Goal: Check status: Check status

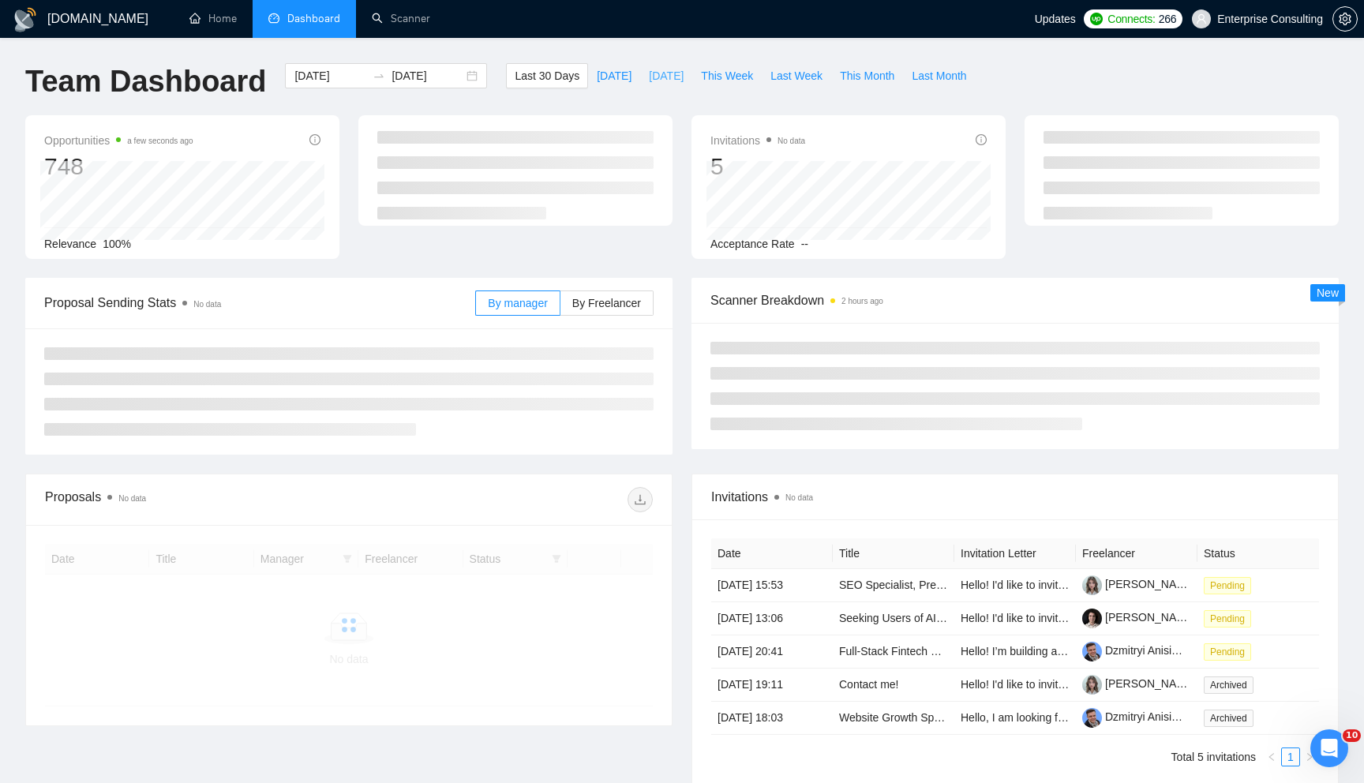
click at [651, 73] on span "[DATE]" at bounding box center [666, 75] width 35 height 17
type input "[DATE]"
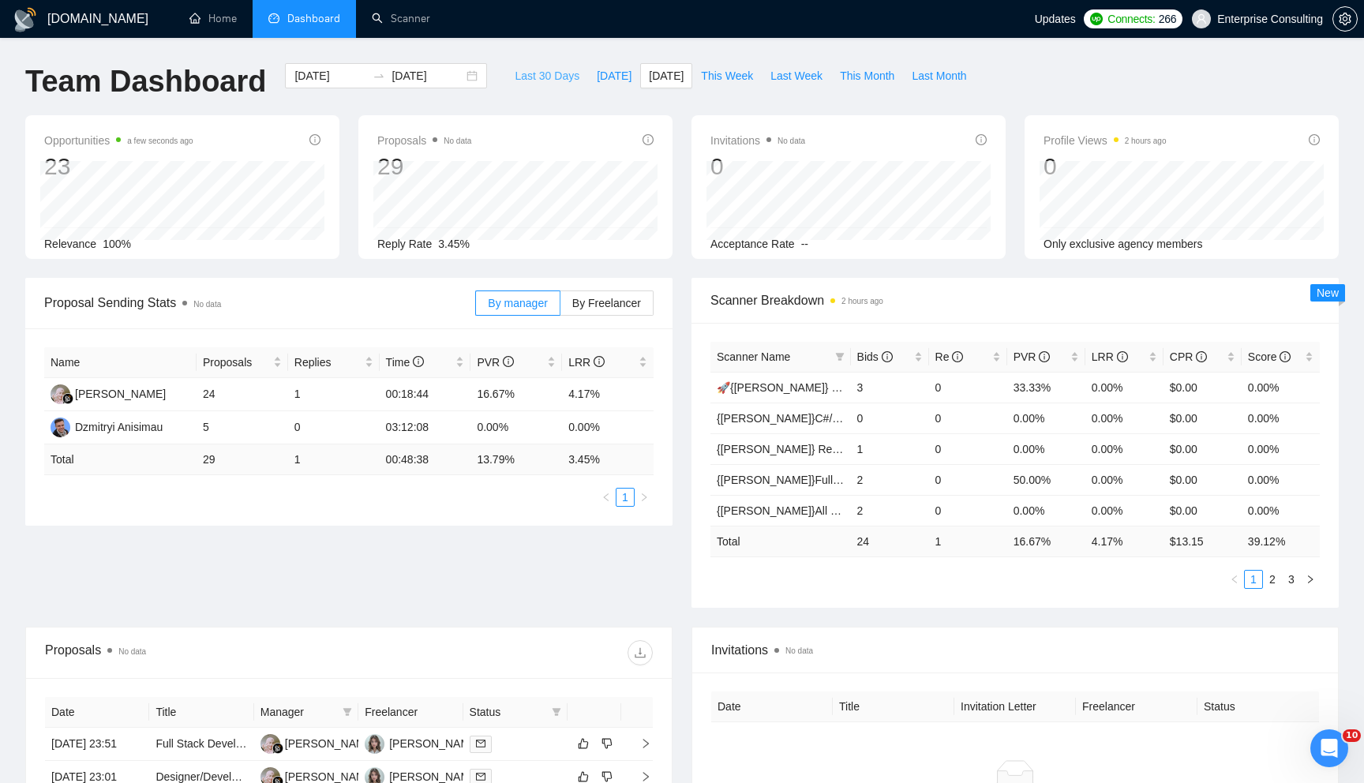
click at [553, 79] on span "Last 30 Days" at bounding box center [547, 75] width 65 height 17
type input "[DATE]"
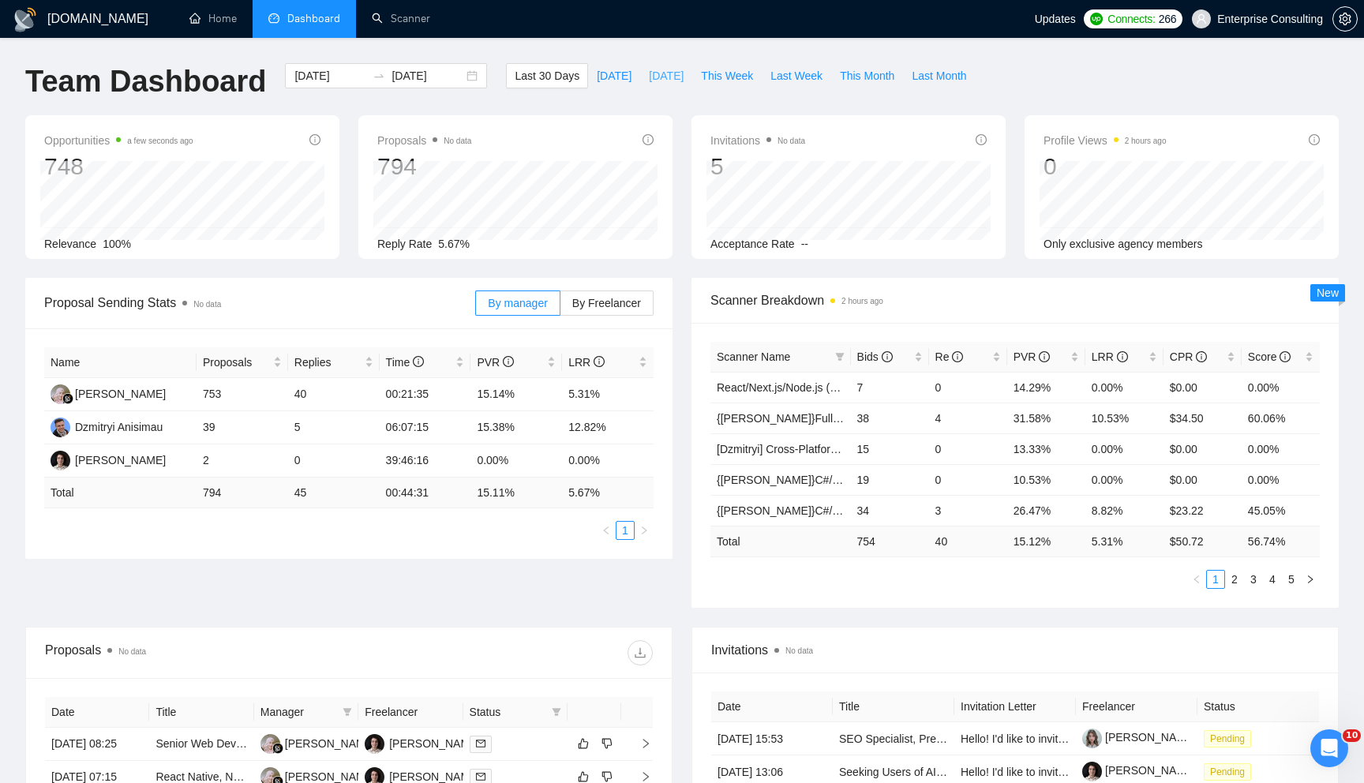
click at [658, 78] on span "[DATE]" at bounding box center [666, 75] width 35 height 17
type input "[DATE]"
